Goal: Information Seeking & Learning: Learn about a topic

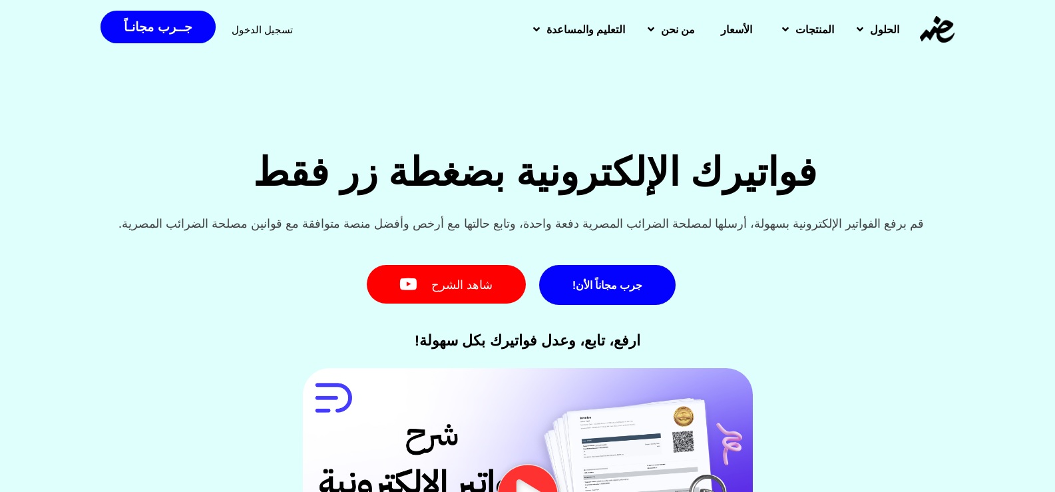
click at [934, 24] on img at bounding box center [937, 29] width 35 height 27
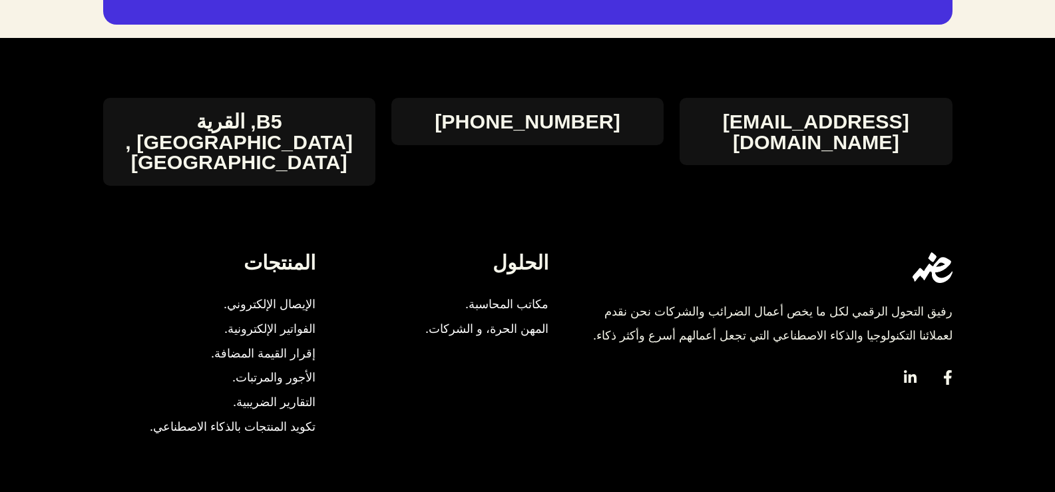
scroll to position [2925, 0]
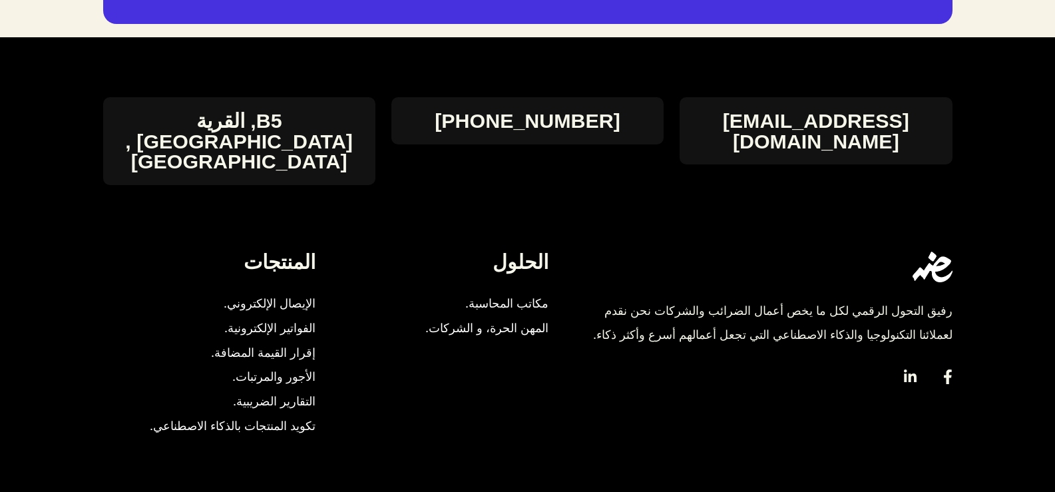
click at [533, 292] on span "مكاتب المحاسبة." at bounding box center [504, 304] width 90 height 25
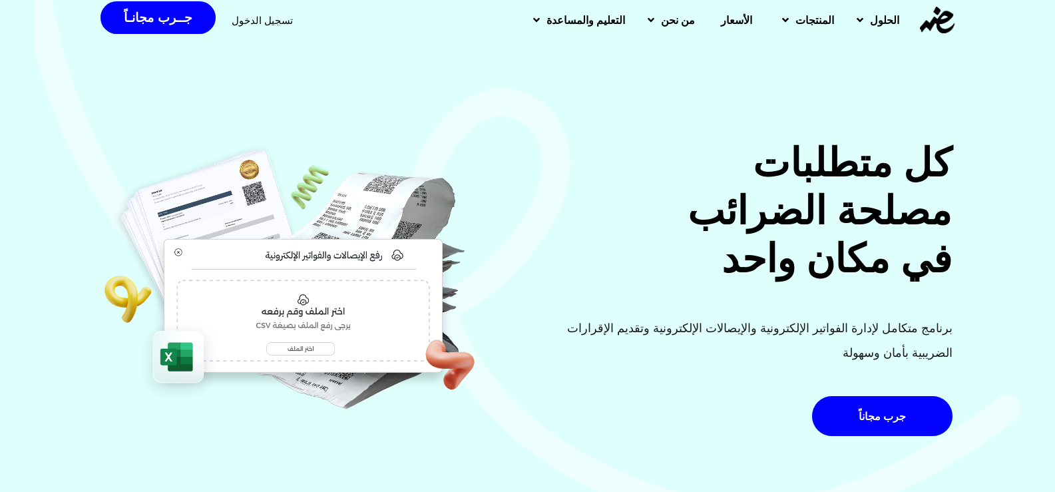
scroll to position [0, 0]
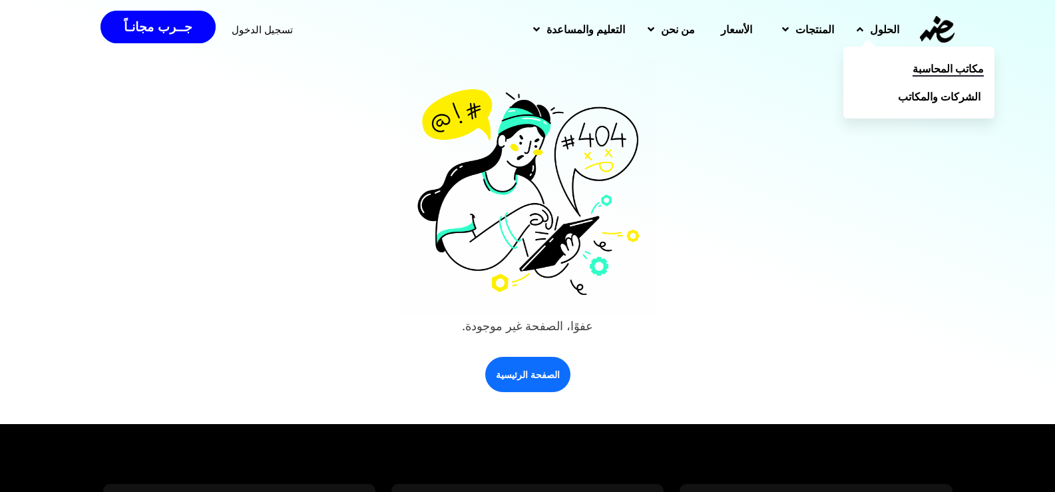
click at [913, 65] on span "مكاتب المحاسبة" at bounding box center [948, 69] width 71 height 16
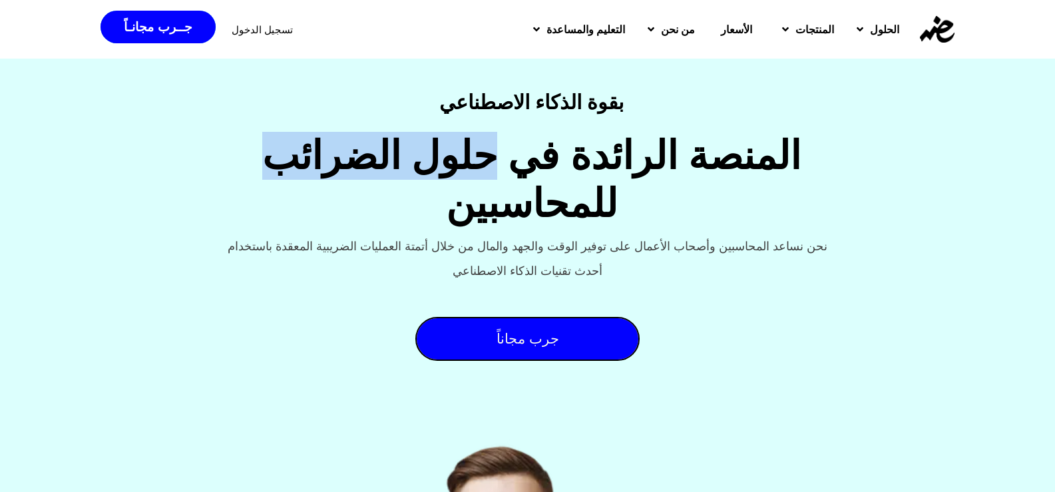
drag, startPoint x: 590, startPoint y: 149, endPoint x: 390, endPoint y: 156, distance: 200.6
click at [389, 156] on h2 "المنصة الرائدة في حلول الضرائب للمحاسبين" at bounding box center [531, 180] width 693 height 96
copy h2 "حلول الضرائب"
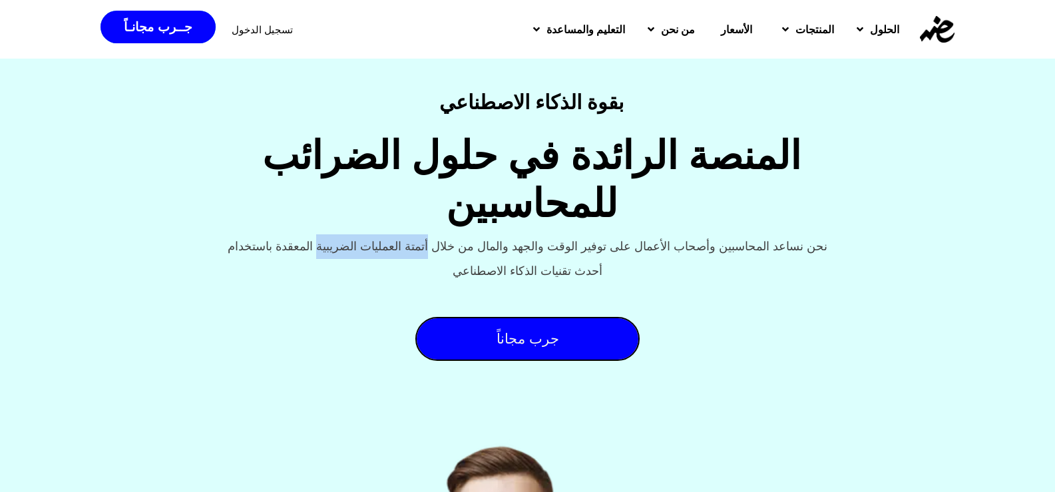
drag, startPoint x: 404, startPoint y: 195, endPoint x: 281, endPoint y: 203, distance: 123.5
click at [281, 234] on p "نحن نساعد المحاسبين وأصحاب الأعمال على توفير الوقت والجهد والمال من خلال أتمتة …" at bounding box center [528, 258] width 606 height 49
copy p "أتمتة العمليات الضريبية"
